Goal: Find specific page/section: Find specific page/section

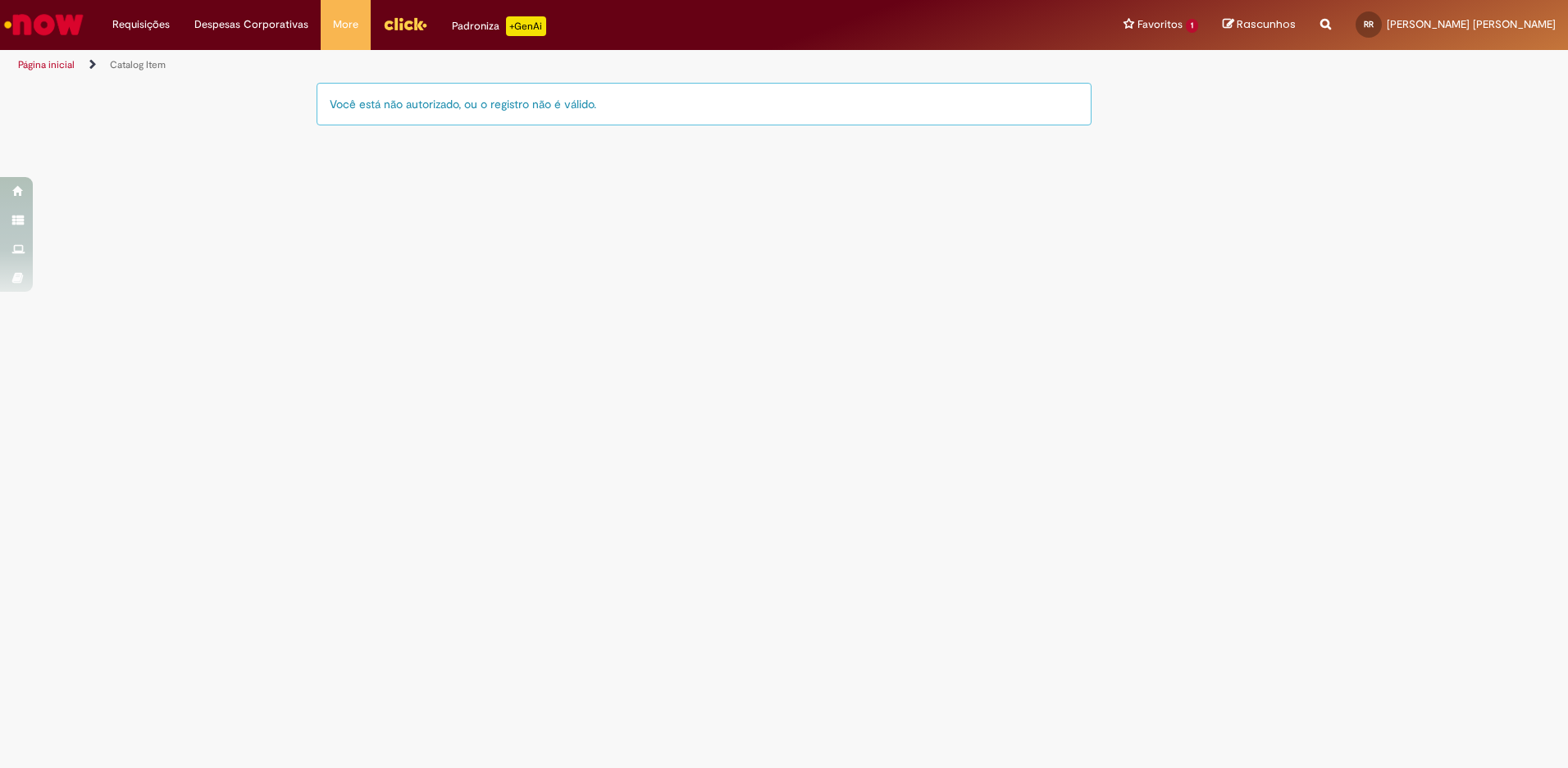
click at [400, 108] on div "Você está não autorizado, ou o registro não é válido." at bounding box center [703, 103] width 775 height 43
click at [1210, 21] on li "Favoritos 1 Exibir todos os Favoritos Venda de Produtos" at bounding box center [1161, 24] width 99 height 49
click at [1177, 261] on main "Catalog Item LupiAssist +GenAI Digite a sua dúvida ou escolha uma opção a segui…" at bounding box center [784, 425] width 1568 height 687
click at [902, 294] on main "Catalog Item LupiAssist +GenAI Digite a sua dúvida ou escolha uma opção a segui…" at bounding box center [784, 425] width 1568 height 687
